Goal: Information Seeking & Learning: Find specific fact

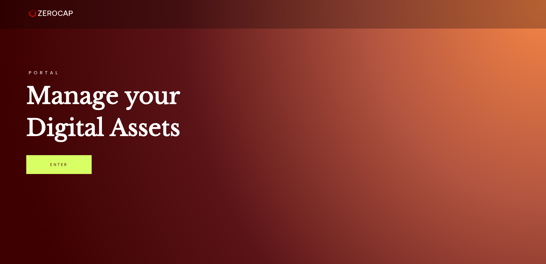
click at [279, 159] on div "PORTAL Manage your Digital Assets Enter" at bounding box center [273, 132] width 546 height 264
click at [338, 79] on div "PORTAL Manage your Digital Assets Enter" at bounding box center [273, 132] width 546 height 264
click at [74, 169] on link "Enter" at bounding box center [58, 164] width 65 height 19
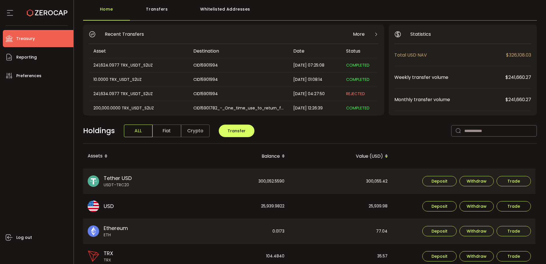
scroll to position [29, 0]
click at [223, 10] on div "Whitelisted Addresses" at bounding box center [225, 11] width 82 height 17
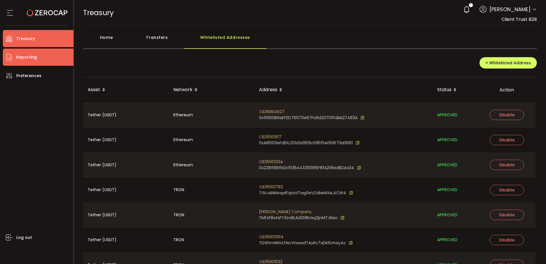
click at [35, 56] on span "Reporting" at bounding box center [26, 57] width 21 height 8
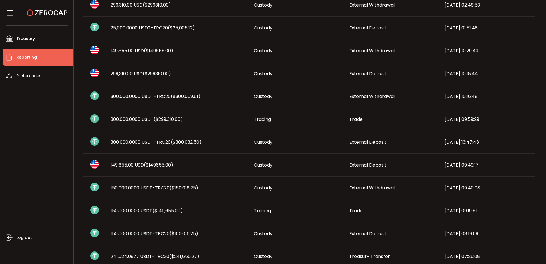
scroll to position [171, 0]
click at [365, 144] on span "External Deposit" at bounding box center [368, 143] width 37 height 7
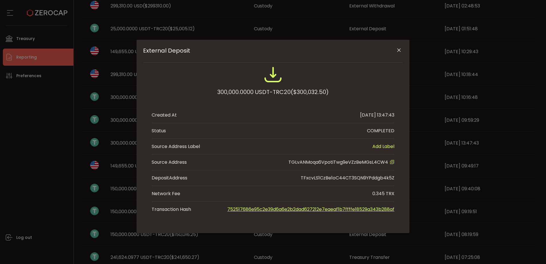
click at [374, 163] on span "TGLvANMoqa6VpotiTwg9eVZzBeMGsL4CW4" at bounding box center [339, 162] width 100 height 7
copy span "TGLvANMoqa6VpotiTwg9eVZzBeMGsL4CW4"
click at [398, 51] on icon "Close" at bounding box center [399, 50] width 6 height 6
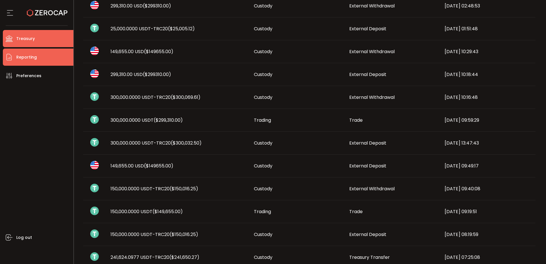
click at [38, 41] on li "Treasury" at bounding box center [38, 38] width 71 height 17
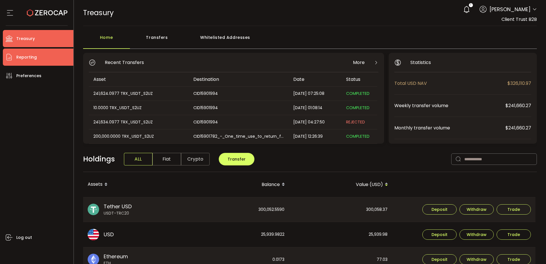
click at [46, 59] on li "Reporting" at bounding box center [38, 57] width 71 height 17
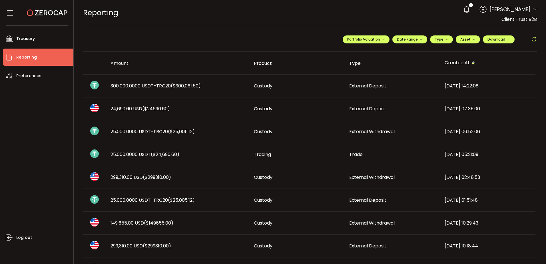
click at [365, 99] on td "External Deposit" at bounding box center [392, 108] width 95 height 23
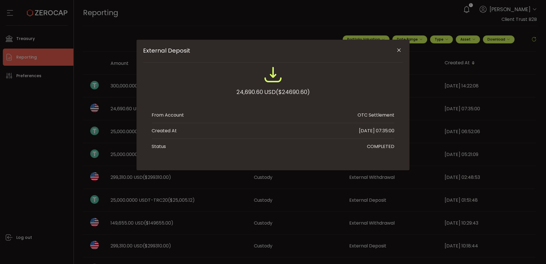
click at [370, 89] on div "24,690.60 USD ($24690.60)" at bounding box center [273, 83] width 243 height 37
click at [398, 50] on icon "Close" at bounding box center [399, 50] width 6 height 6
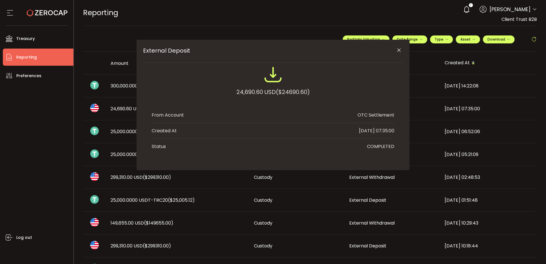
click at [356, 80] on td "External Deposit" at bounding box center [392, 86] width 95 height 23
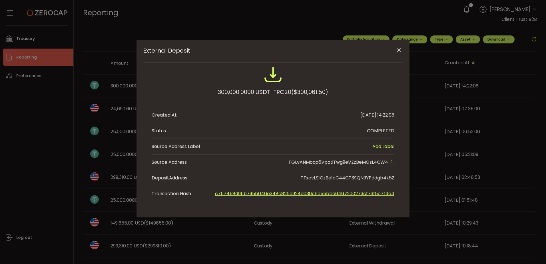
click at [397, 52] on icon "Close" at bounding box center [399, 50] width 6 height 6
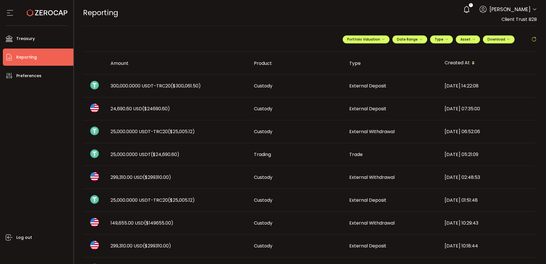
click at [358, 85] on span "External Deposit" at bounding box center [368, 86] width 37 height 7
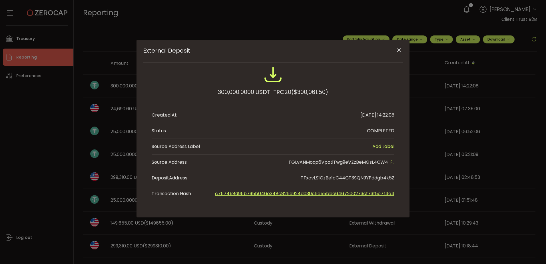
click at [360, 162] on span "TGLvANMoqa6VpotiTwg9eVZzBeMGsL4CW4" at bounding box center [339, 162] width 100 height 7
copy span "TGLvANMoqa6VpotiTwg9eVZzBeMGsL4CW4"
click at [382, 165] on span "TGLvANMoqa6VpotiTwg9eVZzBeMGsL4CW4" at bounding box center [339, 162] width 100 height 7
click at [382, 163] on span "TGLvANMoqa6VpotiTwg9eVZzBeMGsL4CW4" at bounding box center [339, 162] width 100 height 7
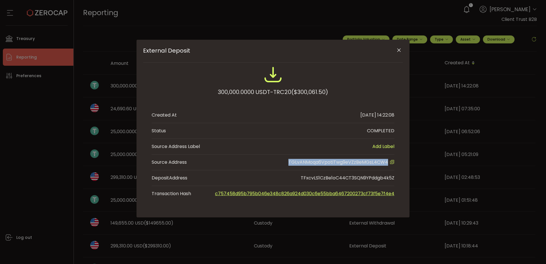
click at [382, 163] on span "TGLvANMoqa6VpotiTwg9eVZzBeMGsL4CW4" at bounding box center [339, 162] width 100 height 7
copy span "TGLvANMoqa6VpotiTwg9eVZzBeMGsL4CW4"
click at [398, 49] on icon "Close" at bounding box center [399, 50] width 6 height 6
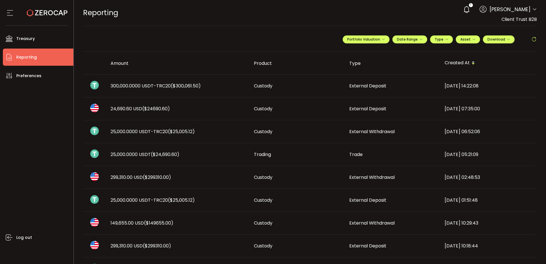
click at [173, 111] on div "24,690.60 USD ($24690.60)" at bounding box center [177, 108] width 143 height 7
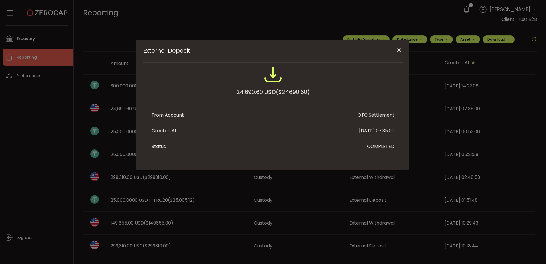
click at [401, 50] on icon "Close" at bounding box center [399, 50] width 6 height 6
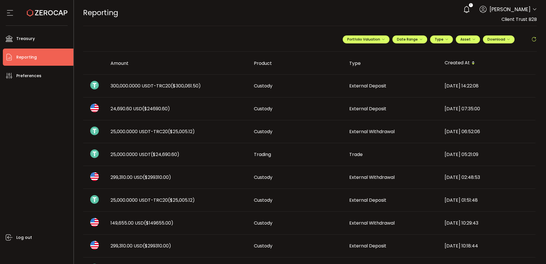
click at [169, 105] on td "24,690.60 USD ($24690.60)" at bounding box center [177, 108] width 143 height 23
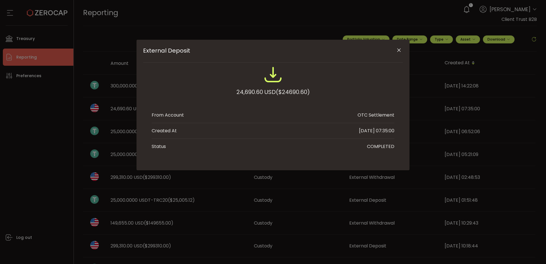
click at [401, 46] on button "Close" at bounding box center [399, 50] width 10 height 10
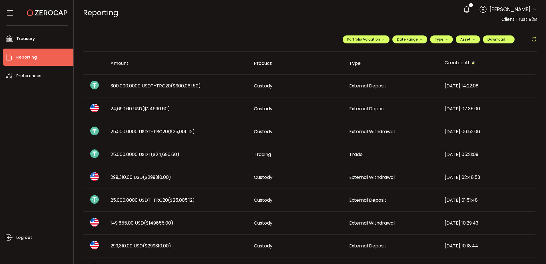
click at [216, 201] on div "25,000.0000 USDT-TRC20 ($25,005.12)" at bounding box center [177, 200] width 143 height 7
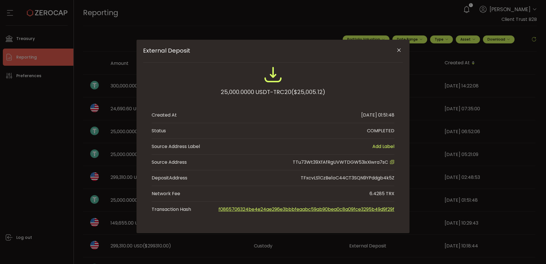
click at [354, 163] on span "TTu73Wt39XfAfRgUVWTDGW53ixXiwra7sC" at bounding box center [340, 162] width 95 height 7
copy span "TTu73Wt39XfAfRgUVWTDGW53ixXiwra7sC"
click at [401, 48] on icon "Close" at bounding box center [399, 50] width 6 height 6
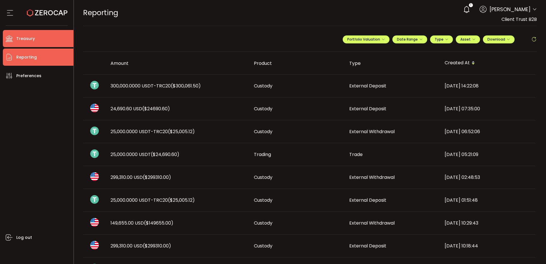
click at [60, 45] on li "Treasury" at bounding box center [38, 38] width 71 height 17
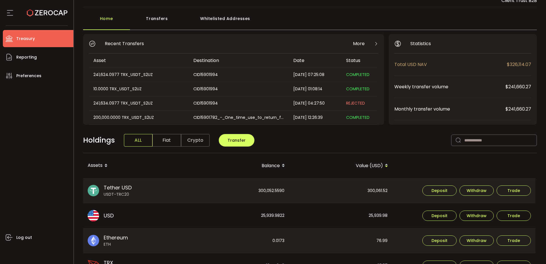
scroll to position [29, 0]
